Goal: Transaction & Acquisition: Purchase product/service

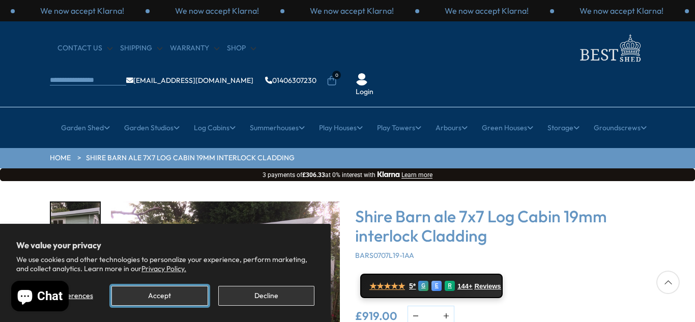
click at [166, 294] on button "Accept" at bounding box center [159, 296] width 96 height 20
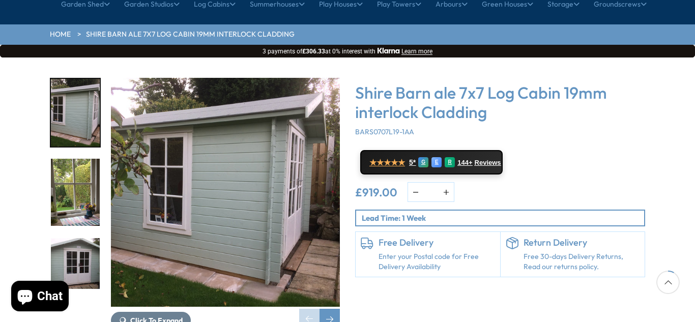
scroll to position [120, 0]
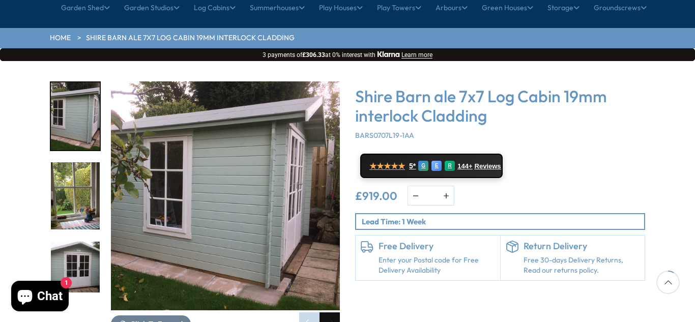
click at [321, 312] on div "Next slide" at bounding box center [329, 322] width 20 height 20
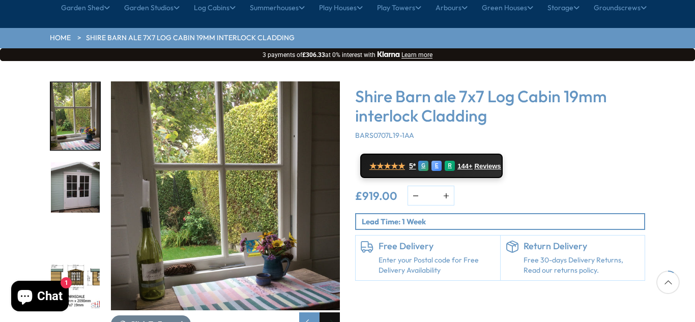
click at [321, 312] on div "Next slide" at bounding box center [329, 322] width 20 height 20
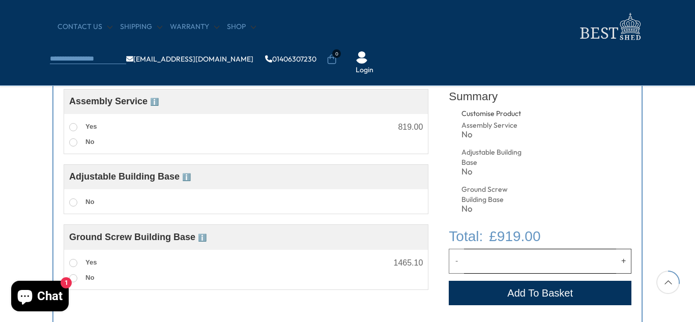
scroll to position [411, 0]
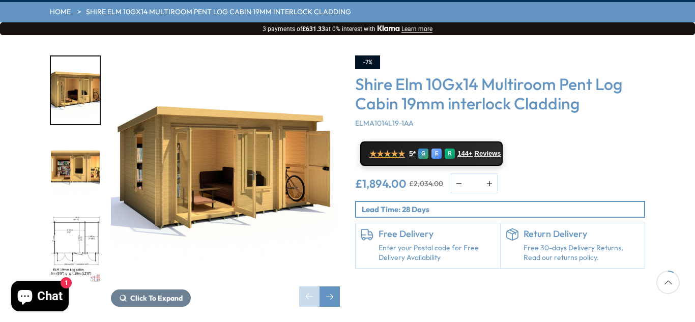
scroll to position [159, 0]
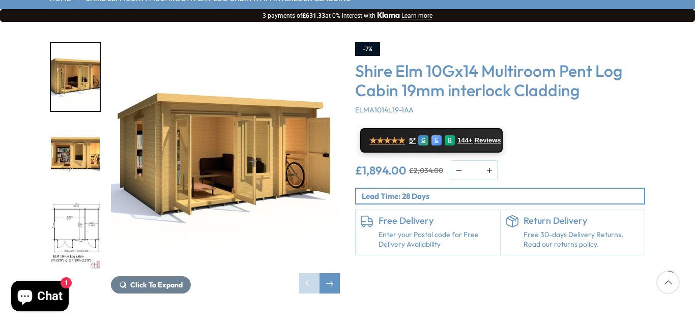
click at [182, 121] on img "1 / 11" at bounding box center [225, 156] width 229 height 229
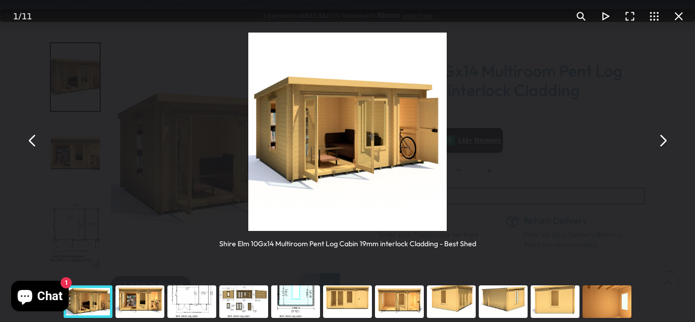
click at [124, 296] on div "You can close this modal content with the ESC key" at bounding box center [140, 301] width 52 height 41
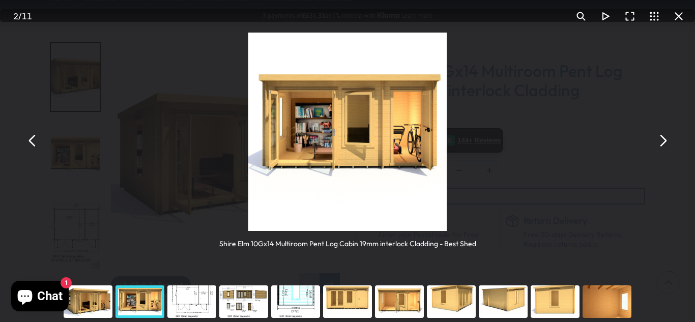
click at [180, 298] on div "You can close this modal content with the ESC key" at bounding box center [192, 301] width 52 height 41
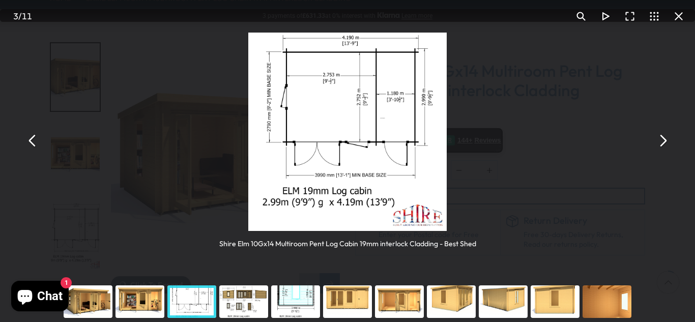
click at [222, 302] on div "You can close this modal content with the ESC key" at bounding box center [244, 301] width 52 height 41
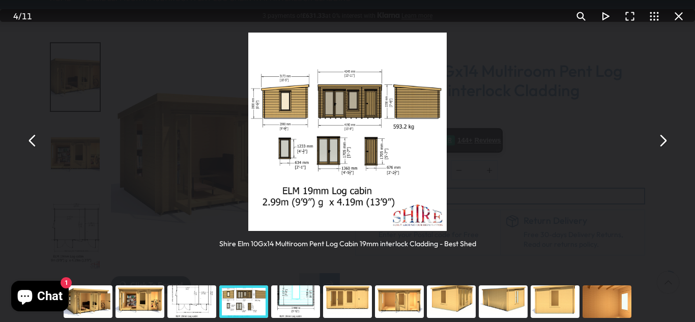
click at [283, 303] on div "You can close this modal content with the ESC key" at bounding box center [295, 301] width 52 height 41
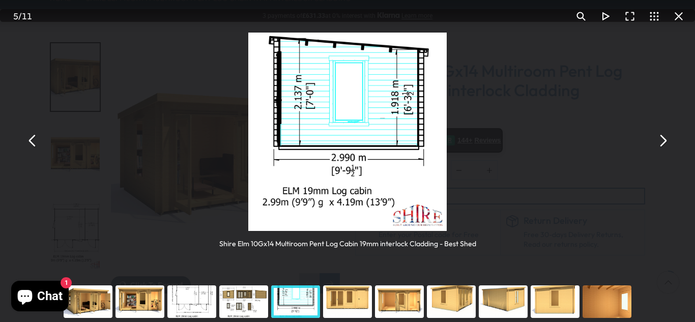
click at [358, 306] on div "You can close this modal content with the ESC key" at bounding box center [347, 301] width 52 height 41
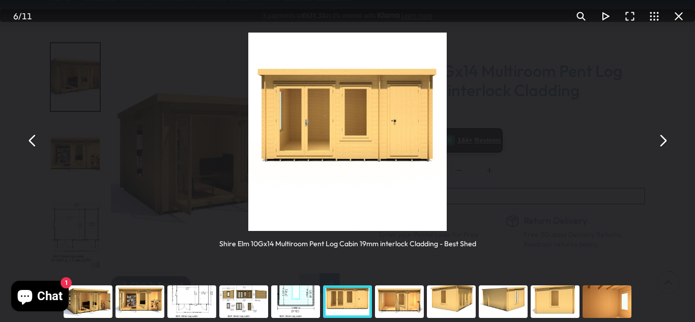
click at [387, 307] on div "You can close this modal content with the ESC key" at bounding box center [399, 301] width 52 height 41
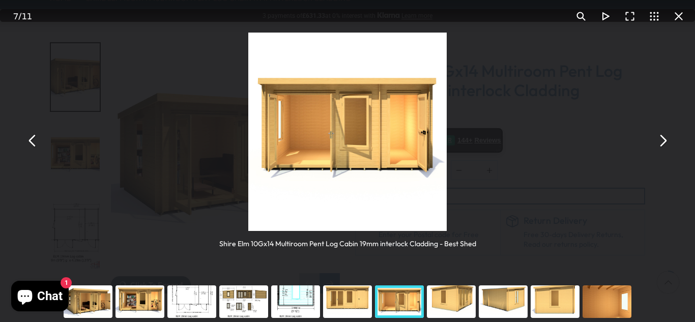
click at [457, 303] on div "You can close this modal content with the ESC key" at bounding box center [451, 301] width 52 height 41
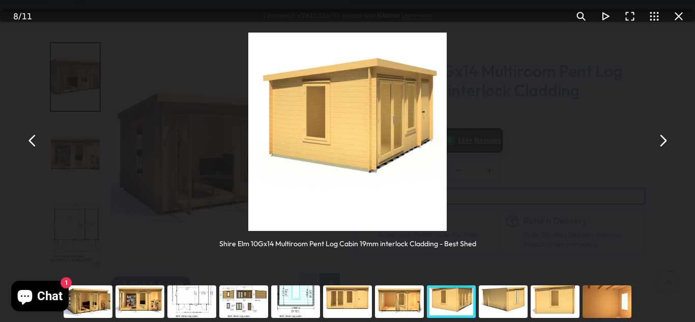
click at [527, 305] on div "You can close this modal content with the ESC key" at bounding box center [503, 301] width 52 height 41
